Goal: Transaction & Acquisition: Book appointment/travel/reservation

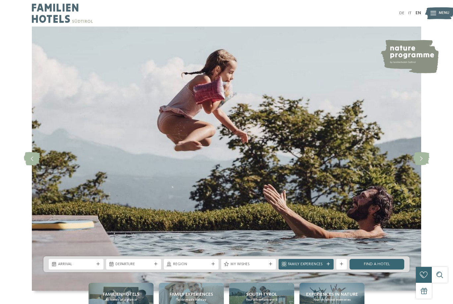
click at [424, 165] on icon at bounding box center [421, 158] width 16 height 13
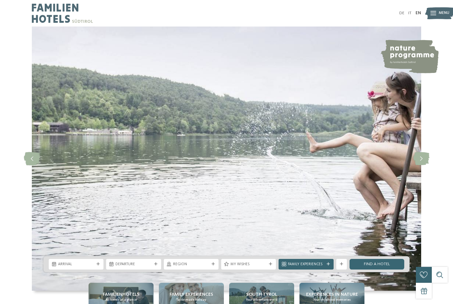
click at [424, 165] on icon at bounding box center [421, 158] width 16 height 13
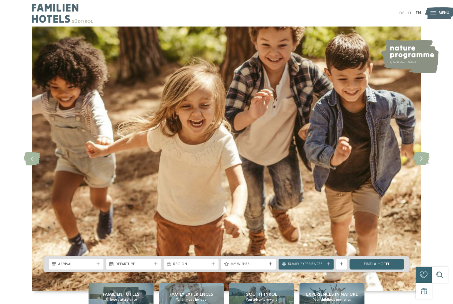
click at [425, 165] on icon at bounding box center [421, 158] width 16 height 13
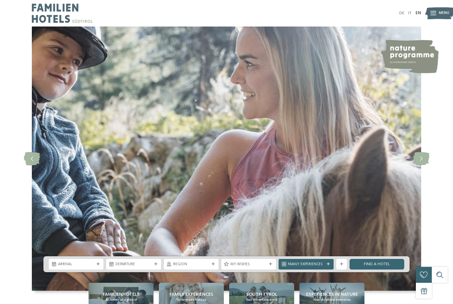
click at [428, 164] on icon at bounding box center [421, 158] width 16 height 13
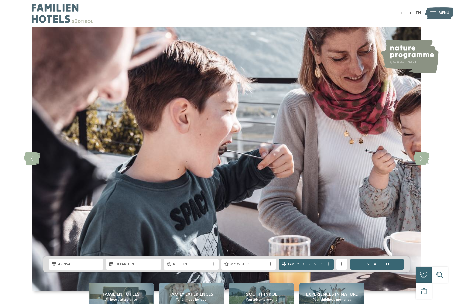
click at [423, 165] on icon at bounding box center [421, 158] width 16 height 13
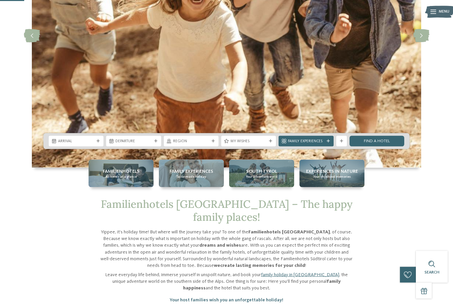
scroll to position [129, 0]
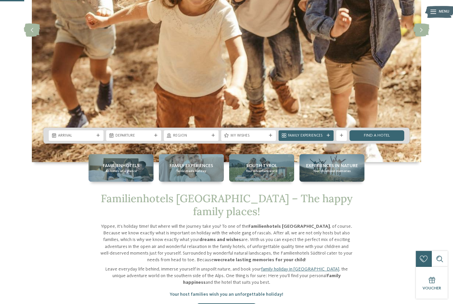
click at [129, 169] on span "Familienhotels" at bounding box center [121, 165] width 37 height 7
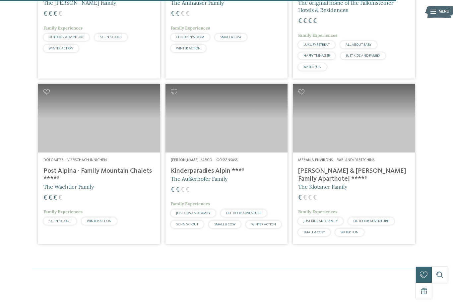
scroll to position [1453, 0]
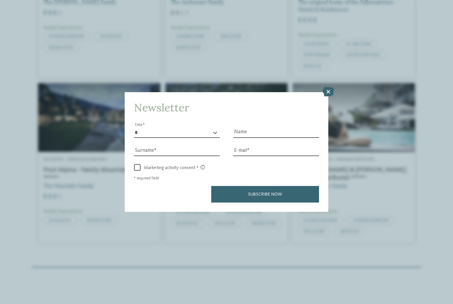
click at [325, 87] on icon at bounding box center [328, 91] width 11 height 9
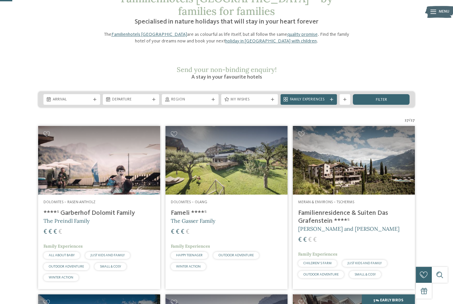
scroll to position [44, 0]
click at [180, 97] on div "Region" at bounding box center [190, 100] width 41 height 6
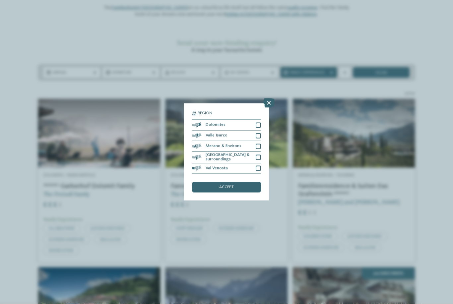
scroll to position [72, 0]
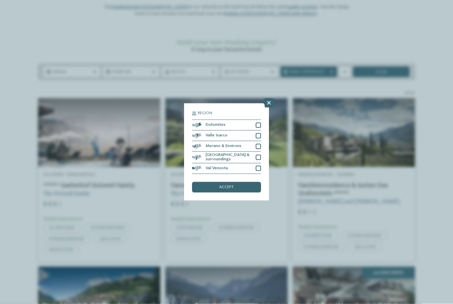
click at [273, 98] on icon at bounding box center [268, 102] width 11 height 9
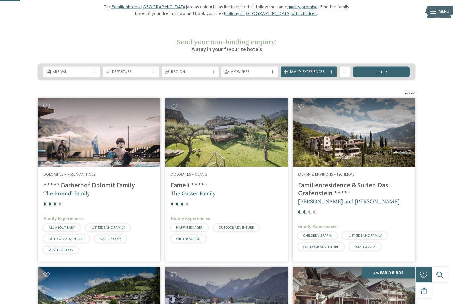
scroll to position [73, 0]
click at [267, 69] on span "My wishes" at bounding box center [249, 71] width 38 height 5
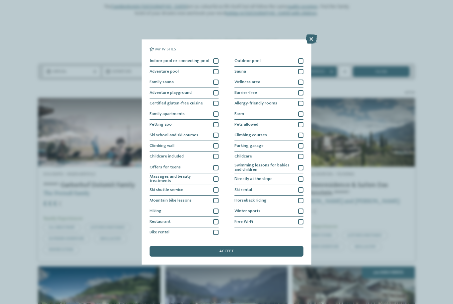
click at [216, 56] on div "Indoor pool or connecting pool" at bounding box center [184, 61] width 69 height 11
click at [215, 111] on div at bounding box center [215, 113] width 5 height 5
click at [218, 58] on div at bounding box center [215, 60] width 5 height 5
click at [261, 246] on div "accept" at bounding box center [227, 251] width 154 height 11
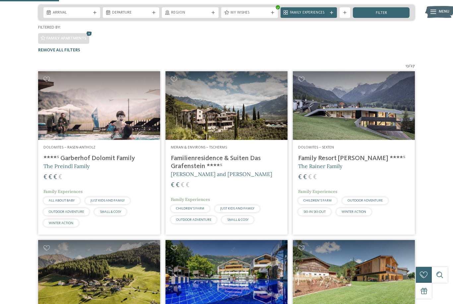
scroll to position [131, 0]
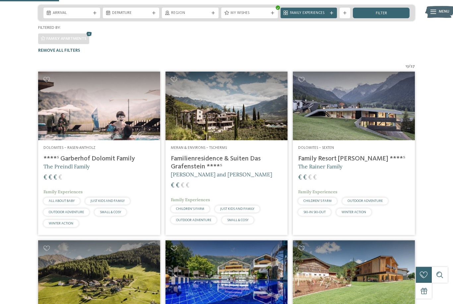
click at [335, 140] on div "Dolomites – Sexten Family Resort Rainer ****ˢ The Rainer Family € € € € Family …" at bounding box center [354, 182] width 122 height 84
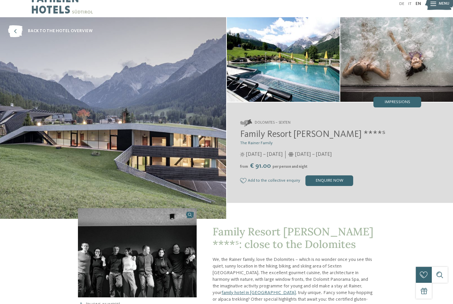
scroll to position [10, 0]
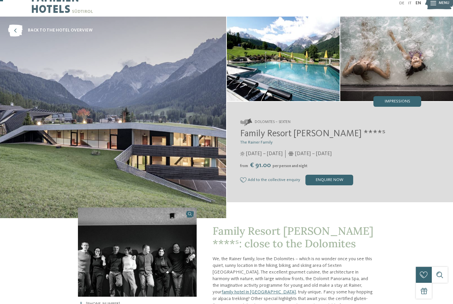
click at [398, 97] on div "Impressions" at bounding box center [397, 101] width 48 height 11
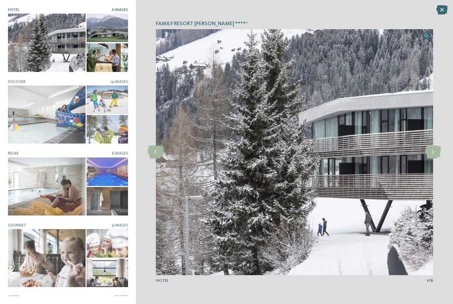
click at [434, 152] on icon at bounding box center [433, 152] width 16 height 13
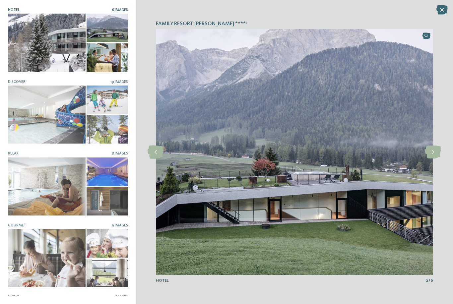
click at [431, 155] on icon at bounding box center [433, 152] width 16 height 13
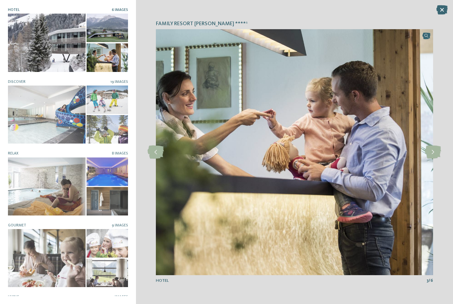
click at [432, 153] on icon at bounding box center [433, 152] width 16 height 13
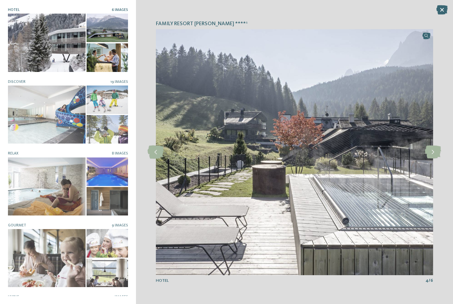
click at [432, 157] on icon at bounding box center [433, 152] width 16 height 13
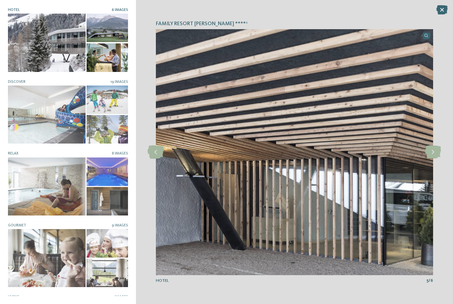
click at [433, 159] on div at bounding box center [433, 152] width 15 height 15
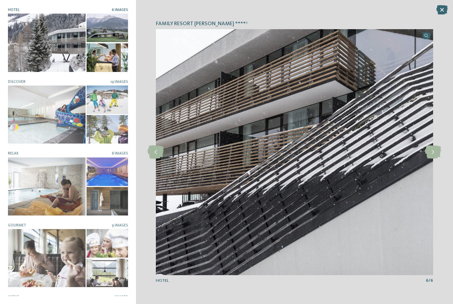
click at [433, 153] on icon at bounding box center [433, 152] width 16 height 13
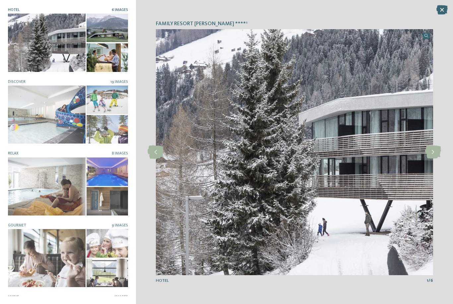
click at [432, 154] on icon at bounding box center [433, 152] width 16 height 13
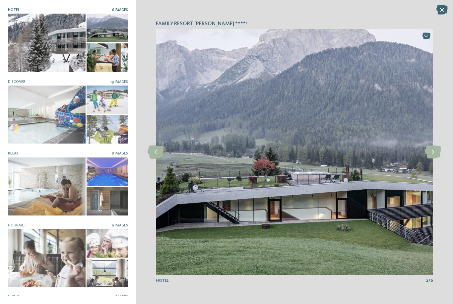
click at [432, 154] on icon at bounding box center [433, 152] width 16 height 13
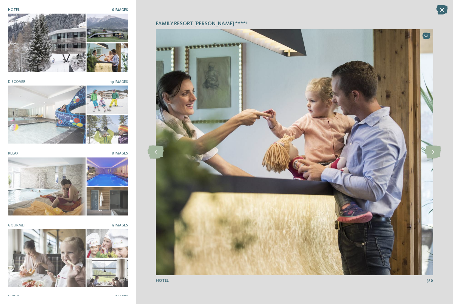
click at [56, 101] on div at bounding box center [47, 115] width 78 height 58
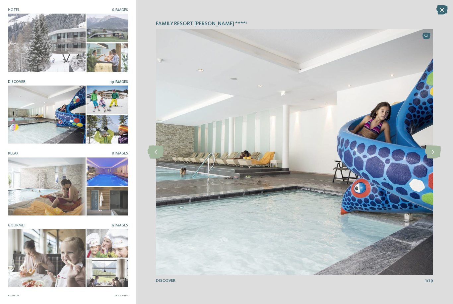
click at [431, 149] on icon at bounding box center [433, 152] width 16 height 13
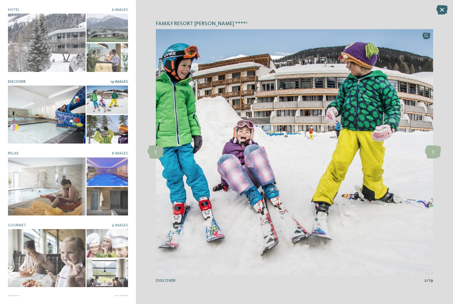
click at [427, 150] on icon at bounding box center [433, 152] width 16 height 13
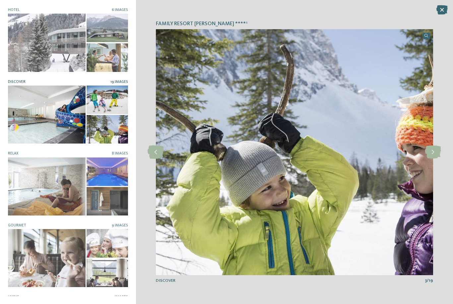
click at [428, 149] on icon at bounding box center [433, 152] width 16 height 13
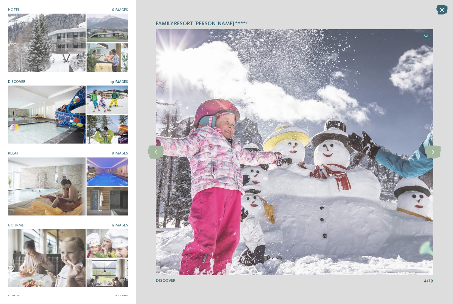
click at [431, 151] on icon at bounding box center [433, 152] width 16 height 13
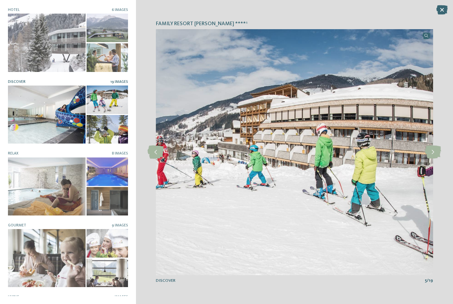
click at [434, 152] on icon at bounding box center [433, 152] width 16 height 13
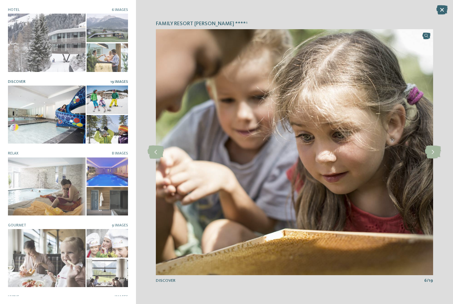
click at [53, 182] on div at bounding box center [47, 187] width 78 height 58
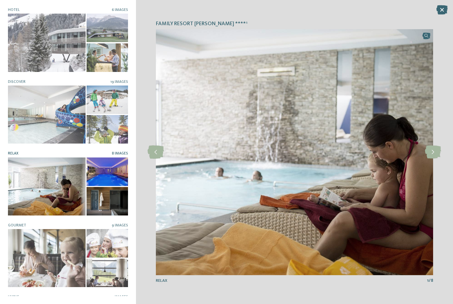
click at [433, 153] on icon at bounding box center [433, 152] width 16 height 13
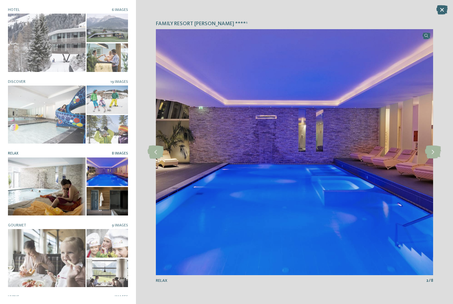
click at [431, 152] on icon at bounding box center [433, 152] width 16 height 13
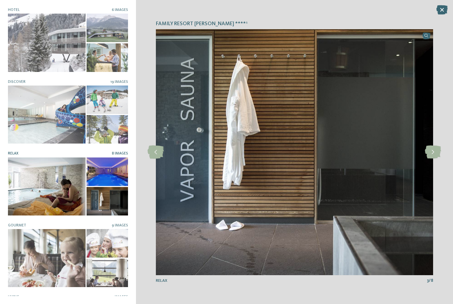
click at [432, 152] on icon at bounding box center [433, 152] width 16 height 13
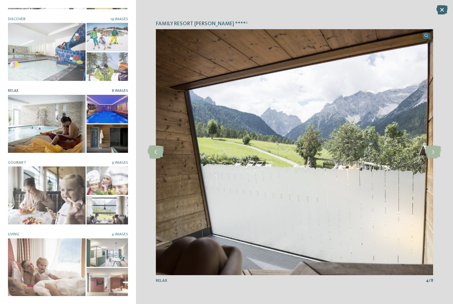
scroll to position [62, 0]
click at [47, 261] on div at bounding box center [47, 268] width 78 height 58
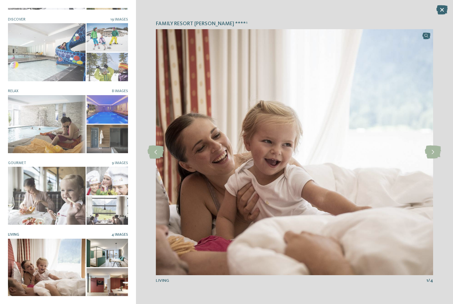
click at [431, 148] on icon at bounding box center [433, 152] width 16 height 13
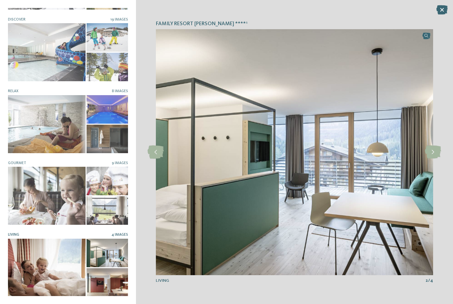
click at [434, 153] on icon at bounding box center [433, 152] width 16 height 13
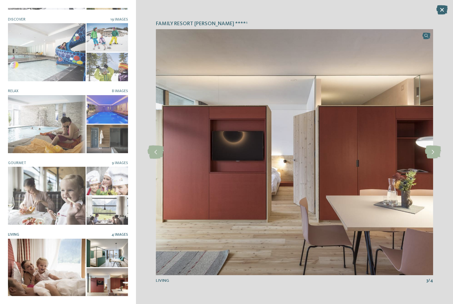
click at [435, 152] on icon at bounding box center [433, 152] width 16 height 13
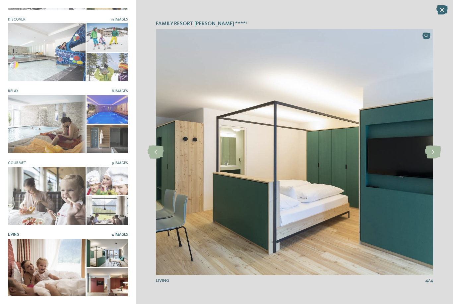
click at [430, 154] on icon at bounding box center [433, 152] width 16 height 13
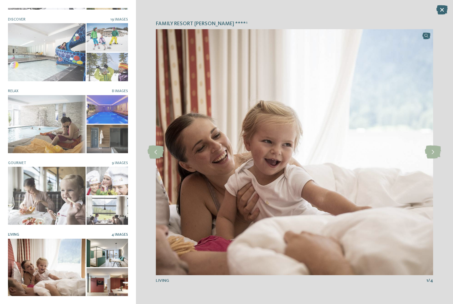
click at [445, 8] on icon at bounding box center [441, 9] width 11 height 9
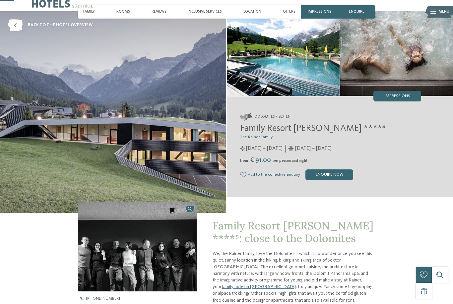
scroll to position [0, 0]
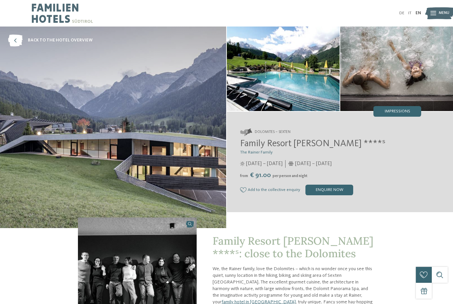
click at [313, 149] on span "Family Resort [PERSON_NAME] ****ˢ" at bounding box center [312, 143] width 145 height 9
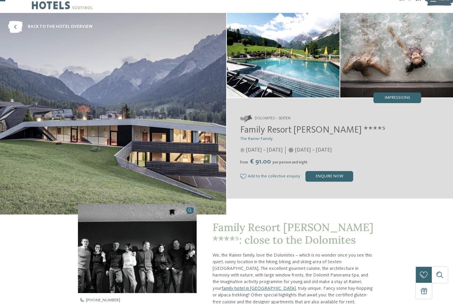
scroll to position [17, 0]
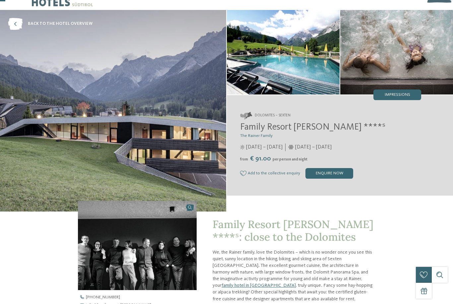
click at [382, 138] on h3 "The Rainer Family" at bounding box center [330, 135] width 181 height 5
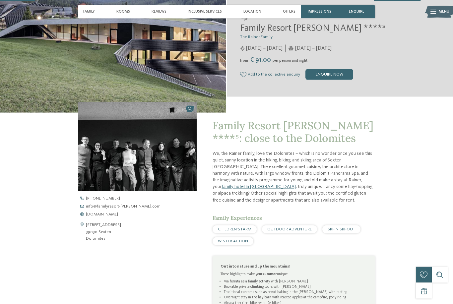
scroll to position [116, 0]
click at [287, 145] on span "Family Resort Rainer ****ˢ: close to the Dolomites" at bounding box center [293, 131] width 161 height 26
click at [118, 217] on span "www.familyresort-rainer.com" at bounding box center [102, 214] width 32 height 4
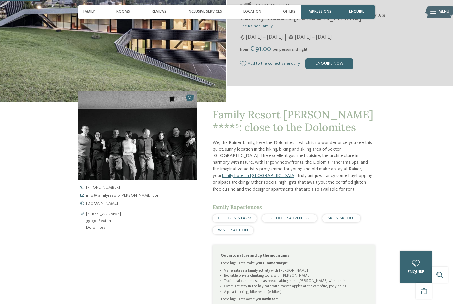
click at [97, 231] on address "Via S. Giuseppe 40 39030 Sexten Dolomites" at bounding box center [103, 221] width 35 height 20
copy div "Via S. Giuseppe 40 39030 Sexten Dolomite"
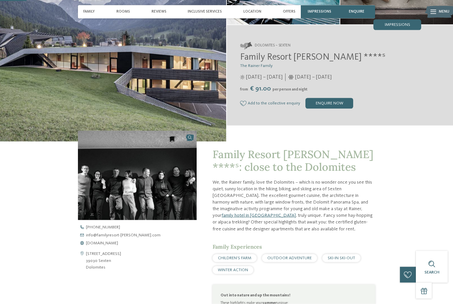
scroll to position [85, 0]
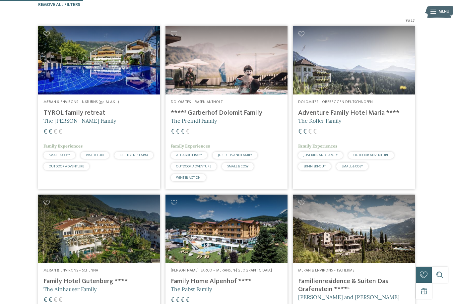
scroll to position [189, 0]
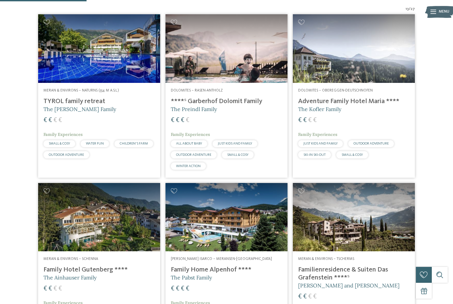
click at [357, 89] on span "Dolomites – Obereggen-Deutschnofen" at bounding box center [335, 91] width 75 height 4
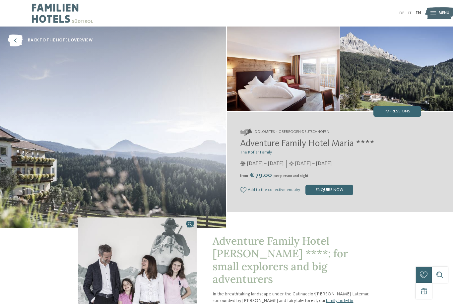
click at [404, 110] on span "Impressions" at bounding box center [398, 111] width 26 height 4
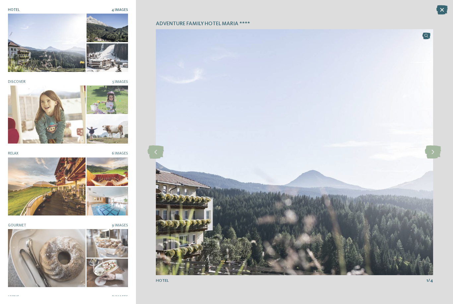
click at [429, 153] on icon at bounding box center [433, 152] width 16 height 13
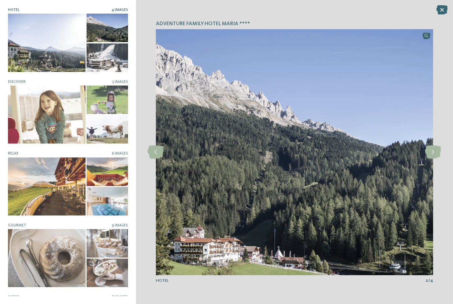
click at [435, 153] on icon at bounding box center [433, 152] width 16 height 13
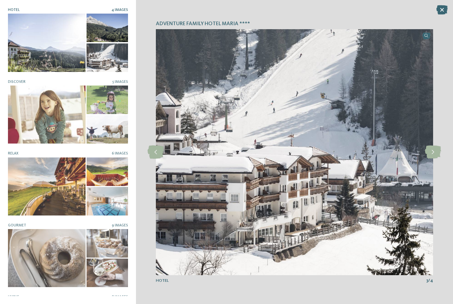
click at [434, 151] on icon at bounding box center [433, 152] width 16 height 13
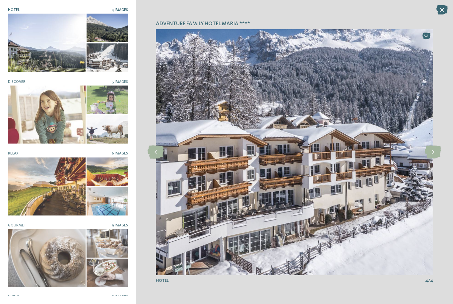
click at [435, 153] on icon at bounding box center [433, 152] width 16 height 13
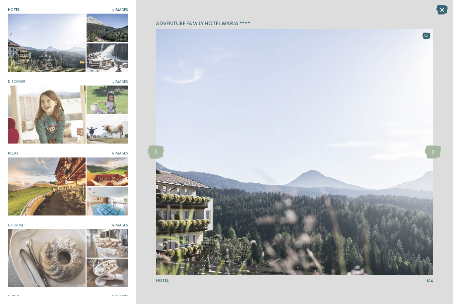
click at [432, 151] on icon at bounding box center [433, 152] width 16 height 13
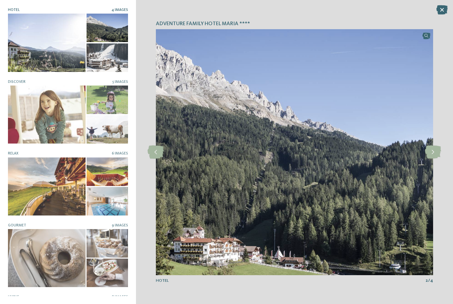
click at [433, 150] on icon at bounding box center [433, 152] width 16 height 13
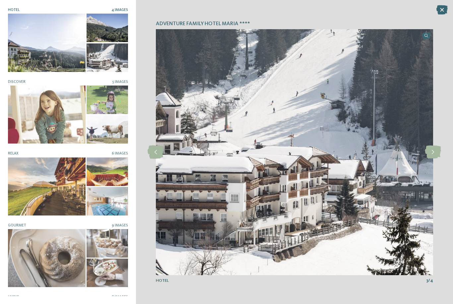
click at [442, 5] on icon at bounding box center [441, 9] width 11 height 9
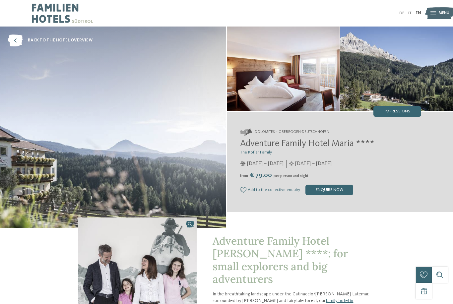
click at [22, 30] on img at bounding box center [113, 128] width 226 height 202
click at [16, 40] on icon at bounding box center [15, 40] width 15 height 12
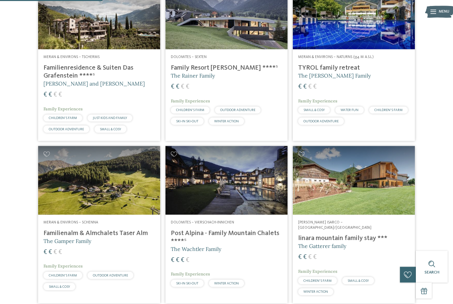
scroll to position [223, 0]
click at [59, 229] on h4 "Familienalm & Almchalets Taser Alm" at bounding box center [98, 233] width 111 height 8
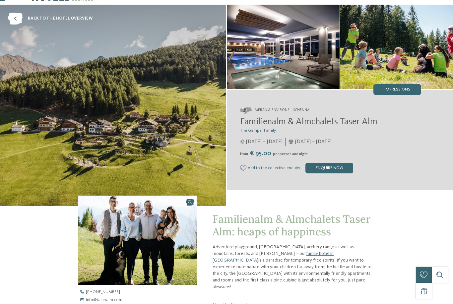
click at [399, 91] on span "Impressions" at bounding box center [398, 90] width 26 height 4
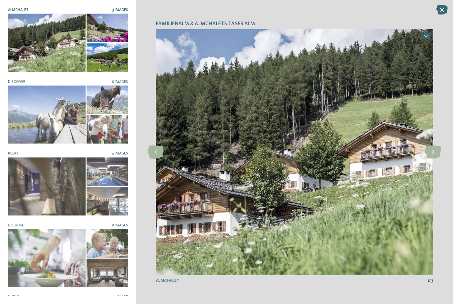
click at [50, 174] on div at bounding box center [47, 187] width 78 height 58
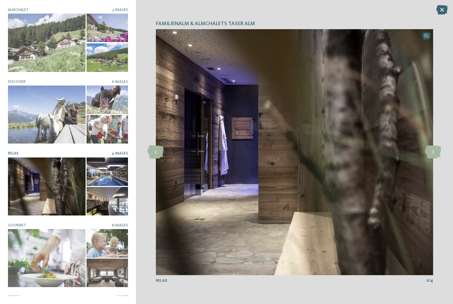
click at [429, 159] on icon at bounding box center [433, 152] width 16 height 13
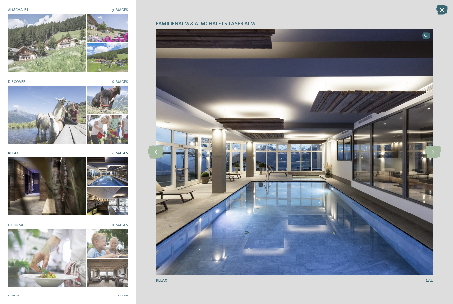
click at [434, 159] on icon at bounding box center [433, 152] width 16 height 13
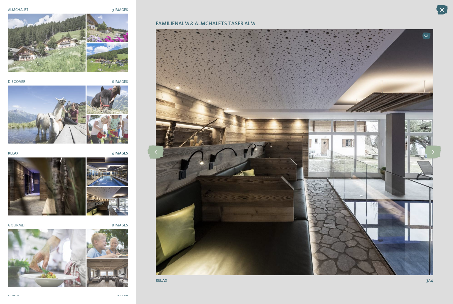
click at [432, 159] on icon at bounding box center [433, 152] width 16 height 13
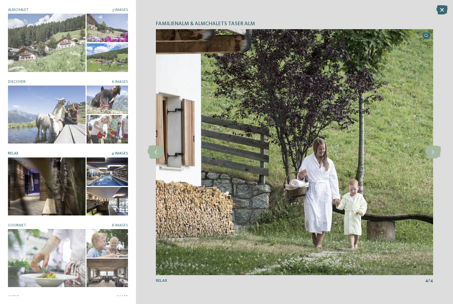
click at [442, 7] on icon at bounding box center [441, 9] width 11 height 9
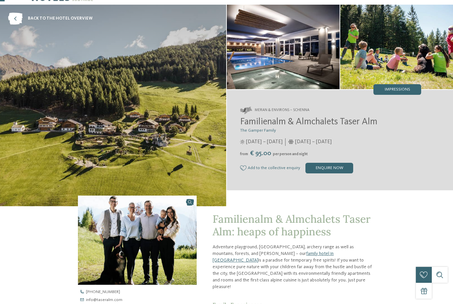
click at [16, 16] on icon at bounding box center [15, 19] width 15 height 12
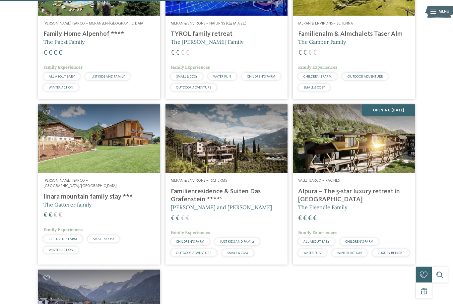
scroll to position [591, 0]
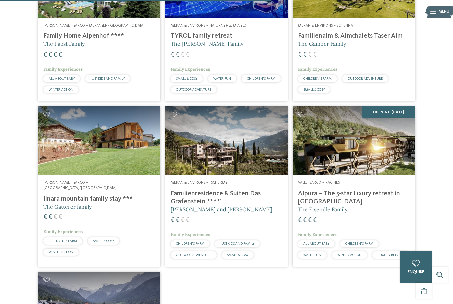
click at [198, 175] on div "Meran & Environs – Tscherms Familienresidence & Suiten Das Grafenstein ****ˢ [P…" at bounding box center [226, 221] width 122 height 92
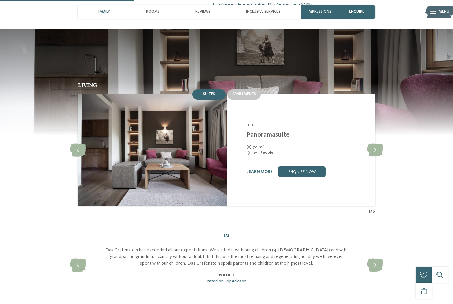
scroll to position [466, 0]
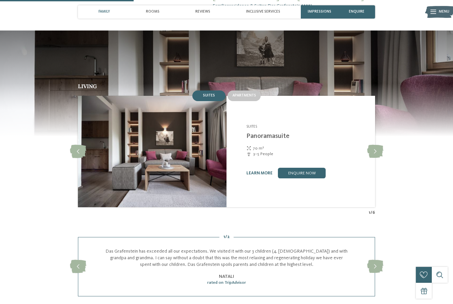
click at [273, 140] on link "Panoramasuite" at bounding box center [267, 136] width 43 height 7
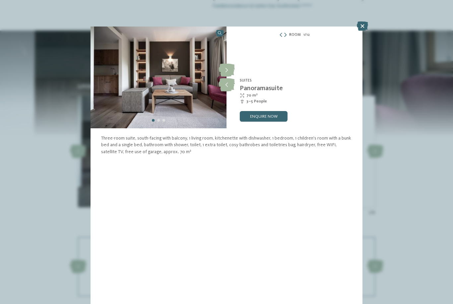
click at [228, 86] on icon at bounding box center [227, 84] width 16 height 13
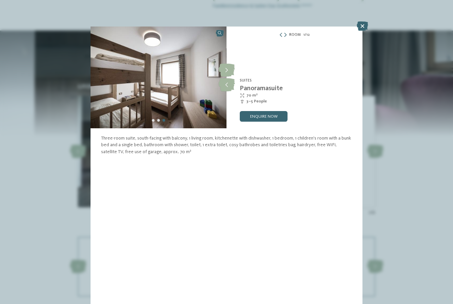
click at [360, 27] on icon at bounding box center [362, 26] width 11 height 9
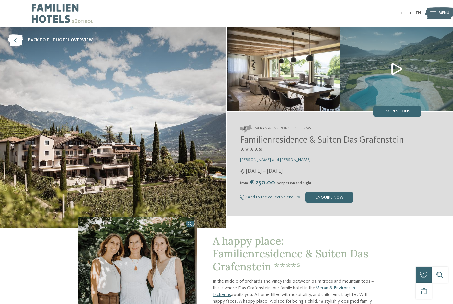
click at [405, 109] on span "Impressions" at bounding box center [398, 111] width 26 height 4
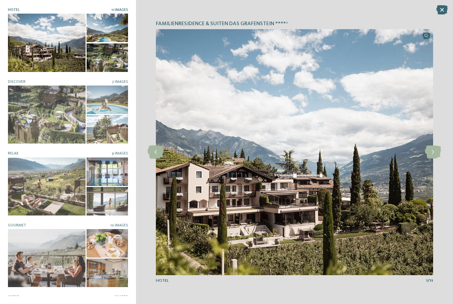
click at [39, 42] on div at bounding box center [47, 43] width 78 height 58
click at [435, 153] on icon at bounding box center [433, 152] width 16 height 13
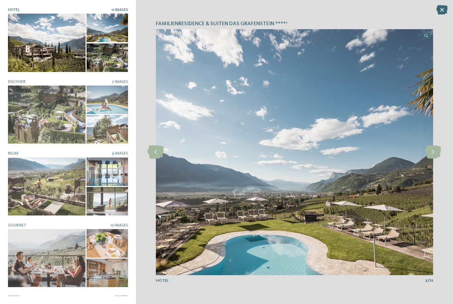
click at [435, 153] on icon at bounding box center [433, 152] width 16 height 13
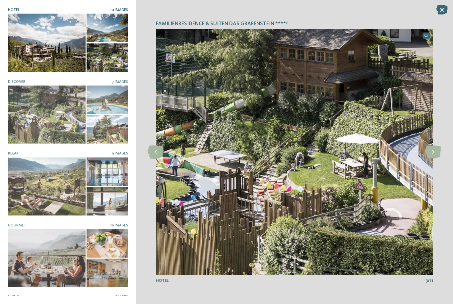
click at [29, 117] on div at bounding box center [47, 115] width 78 height 58
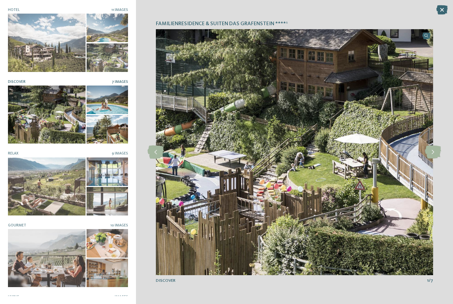
click at [433, 151] on icon at bounding box center [433, 152] width 16 height 13
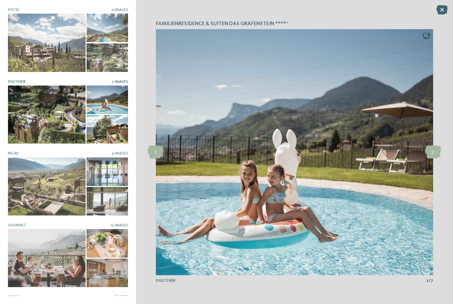
click at [431, 153] on icon at bounding box center [433, 152] width 16 height 13
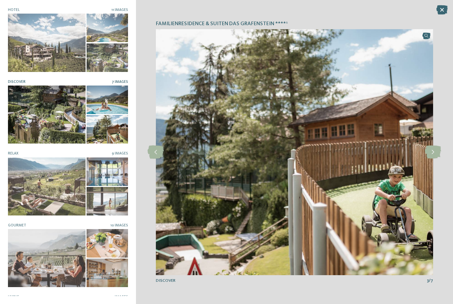
click at [433, 152] on icon at bounding box center [433, 152] width 16 height 13
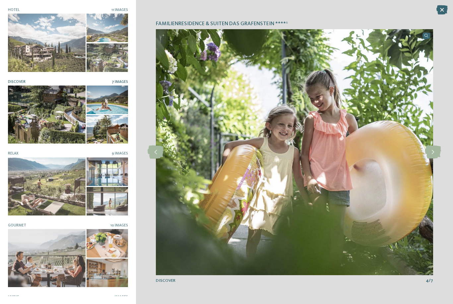
click at [30, 171] on div at bounding box center [47, 187] width 78 height 58
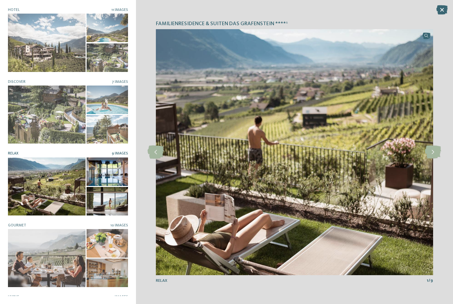
click at [434, 153] on icon at bounding box center [433, 152] width 16 height 13
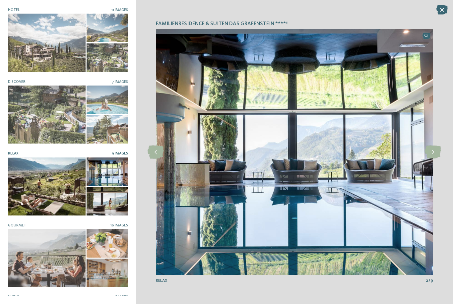
click at [435, 155] on icon at bounding box center [433, 152] width 16 height 13
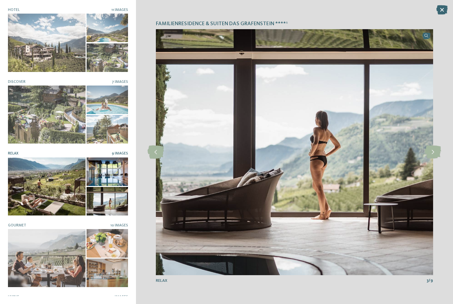
click at [433, 153] on icon at bounding box center [433, 152] width 16 height 13
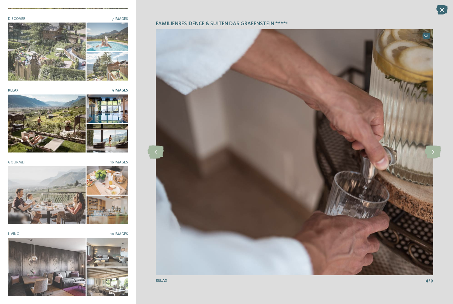
scroll to position [62, 0]
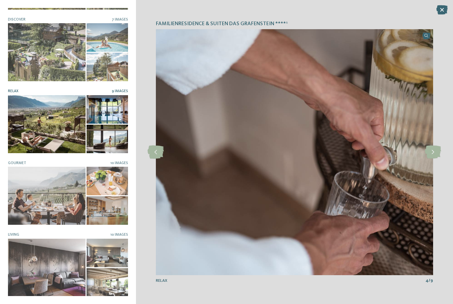
click at [28, 257] on div at bounding box center [47, 268] width 78 height 58
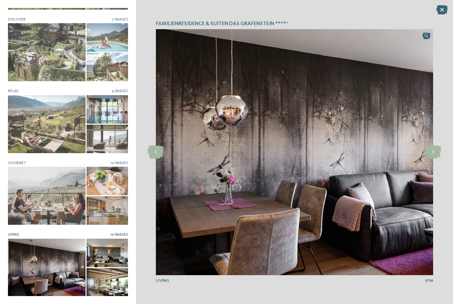
click at [439, 155] on icon at bounding box center [433, 152] width 16 height 13
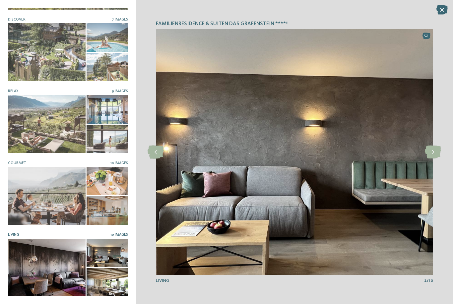
click at [437, 155] on icon at bounding box center [433, 152] width 16 height 13
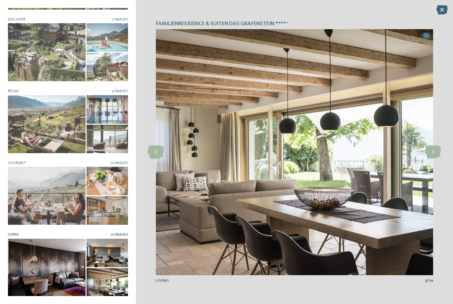
click at [438, 157] on icon at bounding box center [433, 152] width 16 height 13
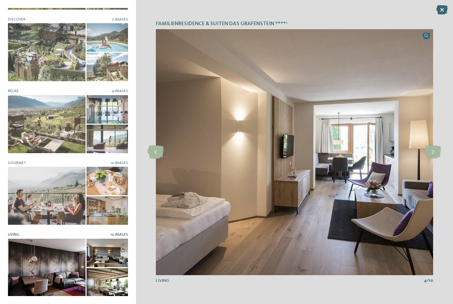
click at [444, 8] on icon at bounding box center [441, 9] width 11 height 9
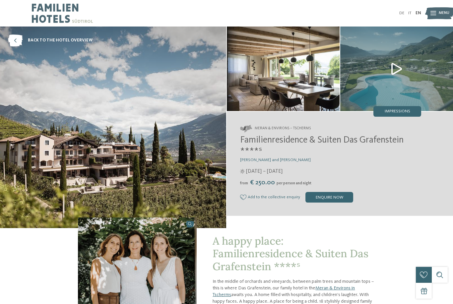
click at [14, 37] on icon at bounding box center [15, 40] width 15 height 12
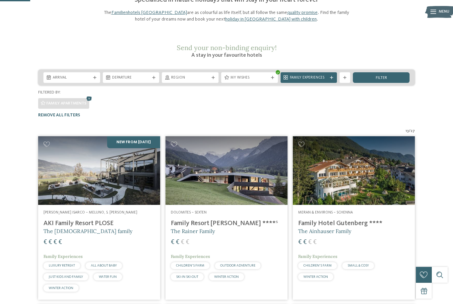
scroll to position [67, 0]
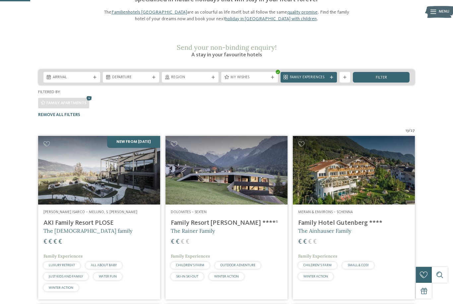
click at [215, 76] on div at bounding box center [213, 77] width 5 height 3
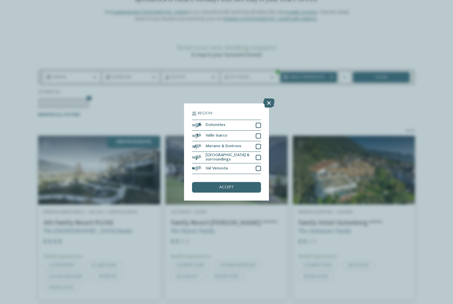
click at [261, 144] on div at bounding box center [258, 146] width 5 height 5
click at [258, 155] on div at bounding box center [258, 157] width 5 height 5
click at [242, 182] on div "accept" at bounding box center [226, 187] width 69 height 11
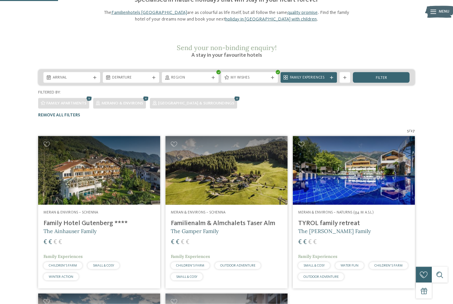
scroll to position [65, 0]
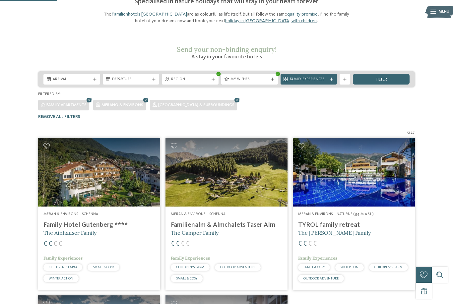
click at [396, 74] on div "filter" at bounding box center [381, 79] width 57 height 11
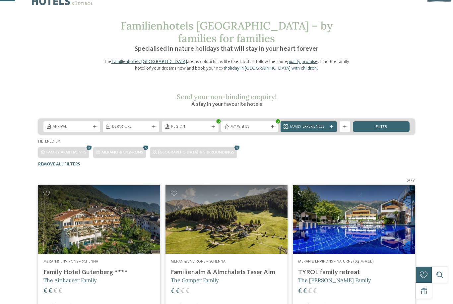
scroll to position [17, 0]
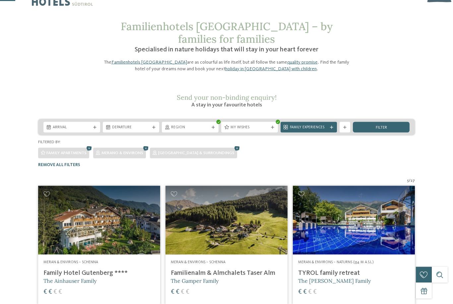
click at [394, 122] on div "filter" at bounding box center [381, 127] width 57 height 11
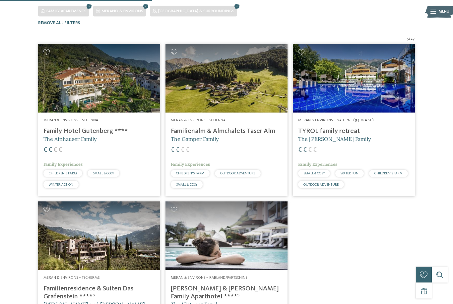
scroll to position [159, 0]
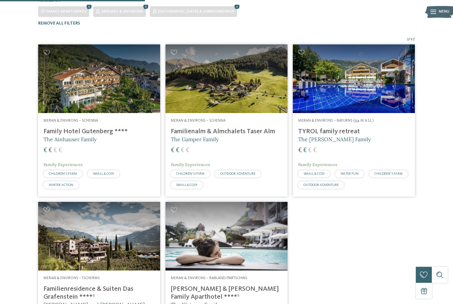
click at [72, 128] on h4 "Family Hotel Gutenberg ****" at bounding box center [98, 132] width 111 height 8
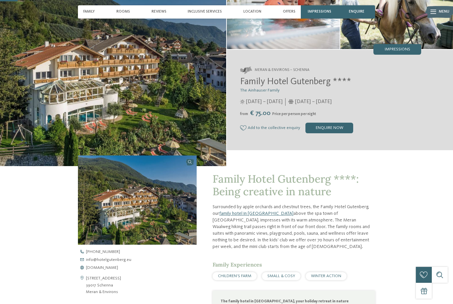
scroll to position [62, 0]
click at [185, 114] on img at bounding box center [113, 66] width 226 height 202
click at [170, 111] on img at bounding box center [113, 66] width 226 height 202
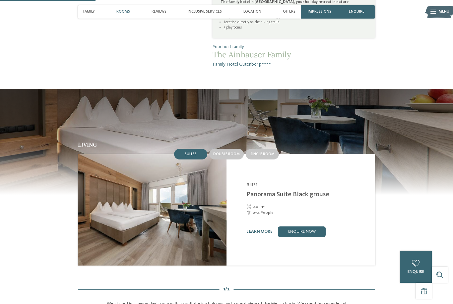
scroll to position [362, 0]
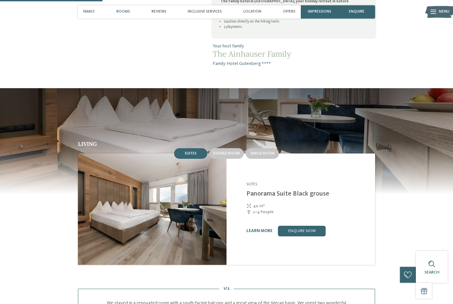
click at [297, 197] on link "Panorama Suite Black grouse" at bounding box center [287, 194] width 83 height 7
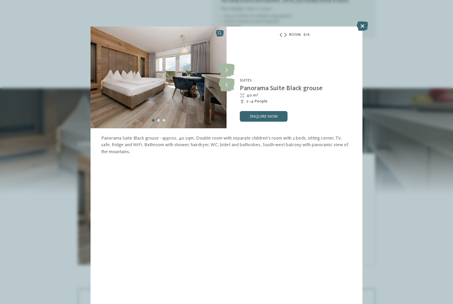
click at [229, 82] on icon at bounding box center [227, 84] width 16 height 13
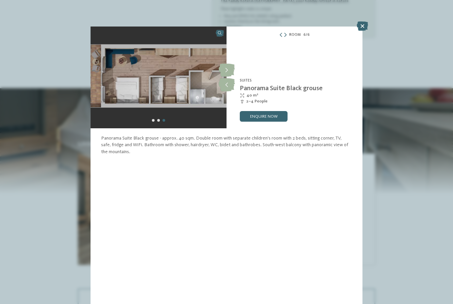
click at [231, 64] on icon at bounding box center [227, 70] width 16 height 13
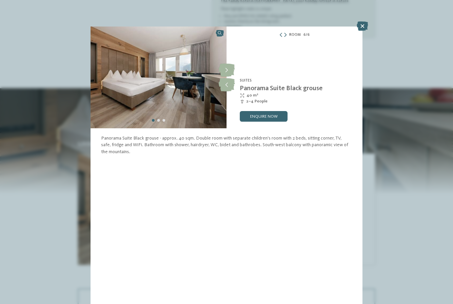
click at [230, 70] on icon at bounding box center [227, 70] width 16 height 13
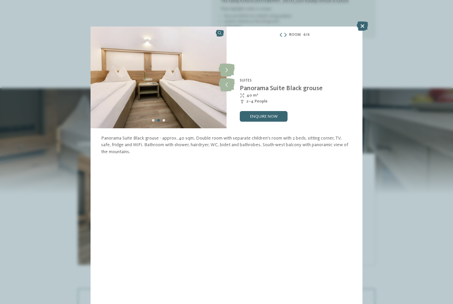
click at [227, 70] on icon at bounding box center [227, 70] width 16 height 13
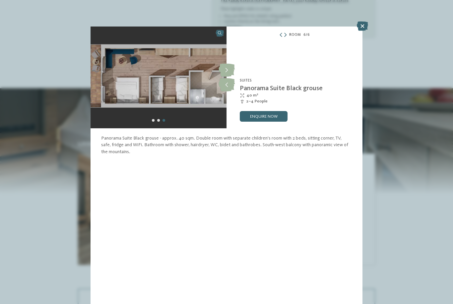
click at [358, 25] on icon at bounding box center [362, 26] width 11 height 9
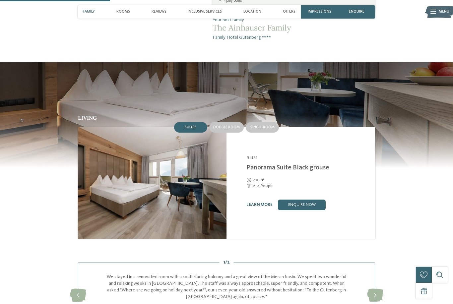
scroll to position [388, 0]
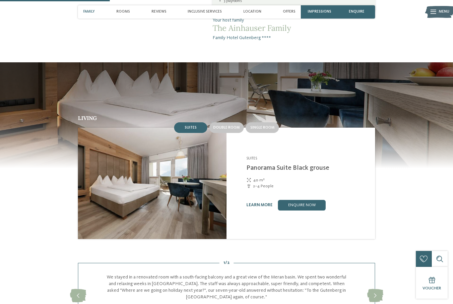
click at [156, 183] on img at bounding box center [152, 183] width 149 height 111
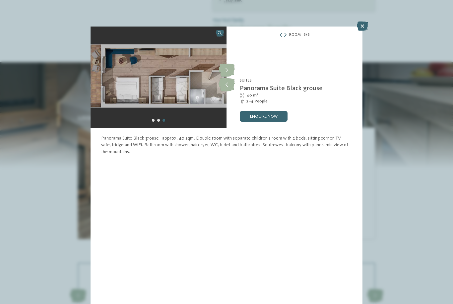
click at [289, 34] on div "Room 6 / 6" at bounding box center [294, 35] width 136 height 7
click at [232, 83] on icon at bounding box center [227, 84] width 16 height 13
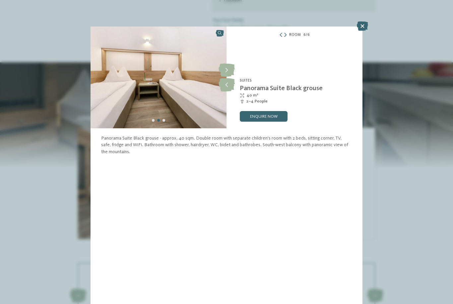
click at [229, 83] on icon at bounding box center [227, 84] width 16 height 13
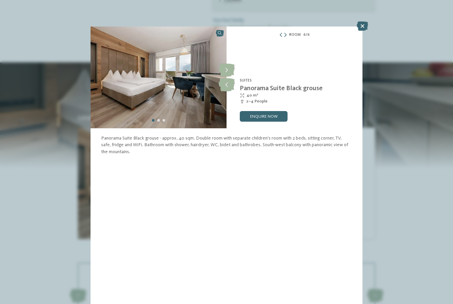
click at [229, 82] on icon at bounding box center [227, 84] width 16 height 13
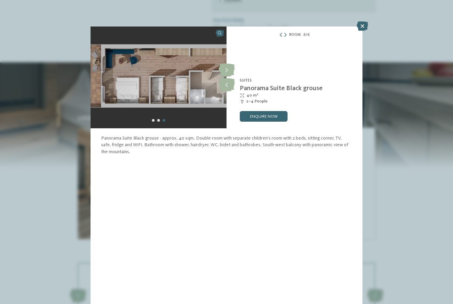
click at [228, 79] on icon at bounding box center [227, 84] width 16 height 13
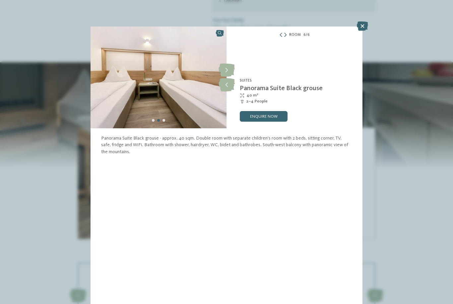
click at [227, 80] on icon at bounding box center [227, 84] width 16 height 13
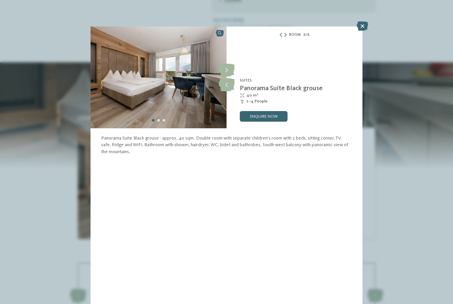
click at [227, 83] on icon at bounding box center [227, 84] width 16 height 13
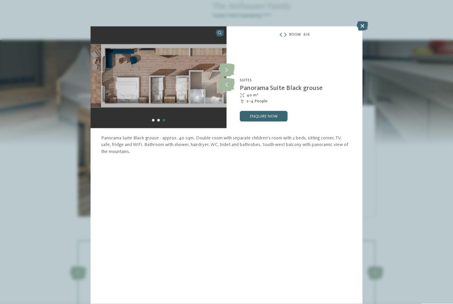
click at [358, 28] on icon at bounding box center [362, 26] width 11 height 9
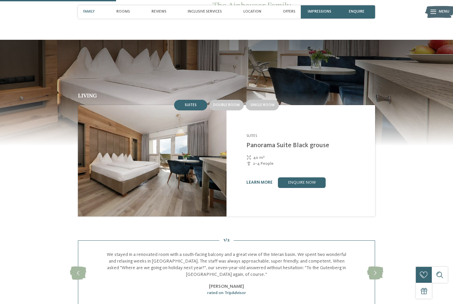
click at [227, 107] on div "Double room" at bounding box center [226, 105] width 36 height 13
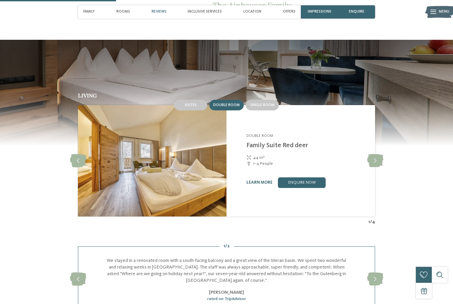
click at [377, 167] on icon at bounding box center [375, 160] width 16 height 13
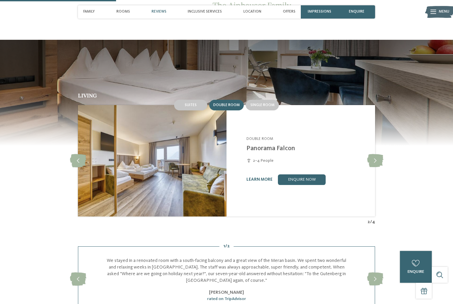
click at [377, 167] on icon at bounding box center [375, 160] width 16 height 13
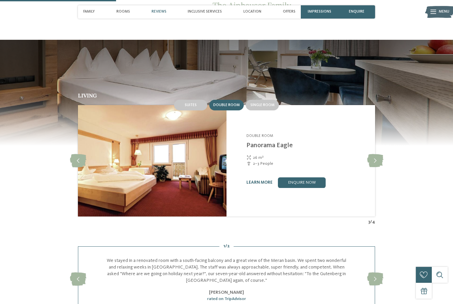
click at [376, 164] on icon at bounding box center [375, 160] width 16 height 13
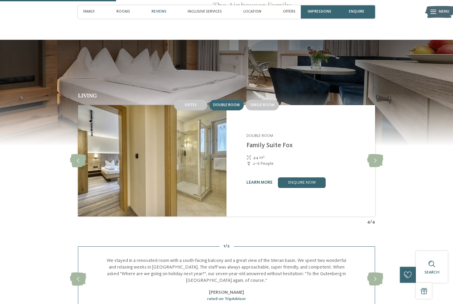
click at [189, 172] on img at bounding box center [152, 160] width 149 height 111
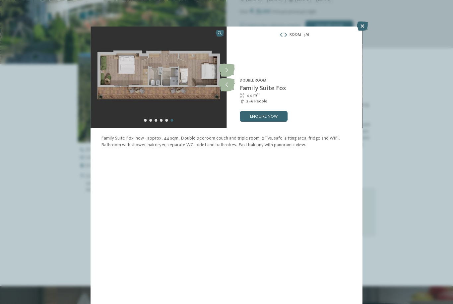
scroll to position [164, 0]
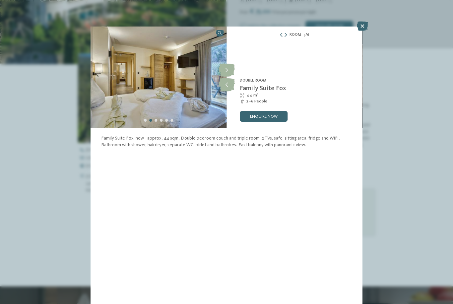
click at [361, 28] on icon at bounding box center [362, 26] width 11 height 9
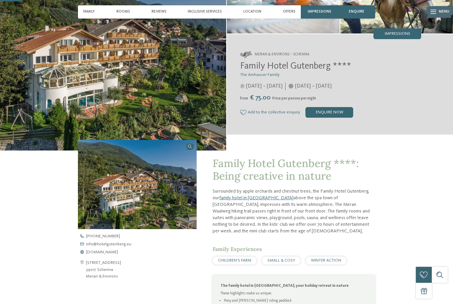
scroll to position [71, 0]
